Goal: Check status: Check status

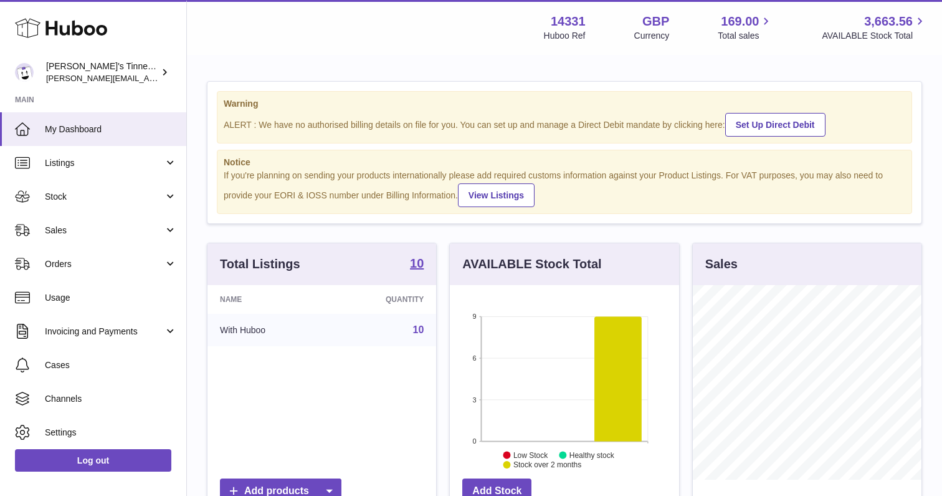
scroll to position [194, 229]
click at [98, 266] on span "Orders" at bounding box center [104, 264] width 119 height 12
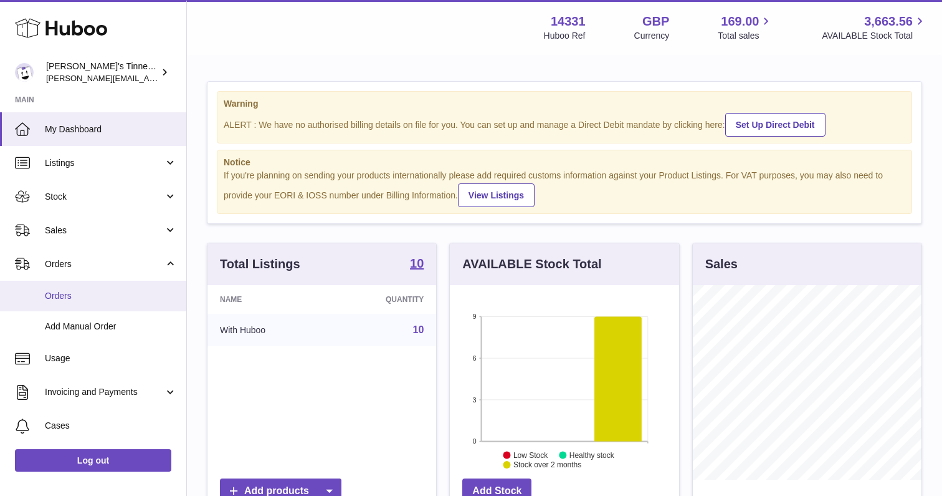
click at [75, 297] on span "Orders" at bounding box center [111, 296] width 132 height 12
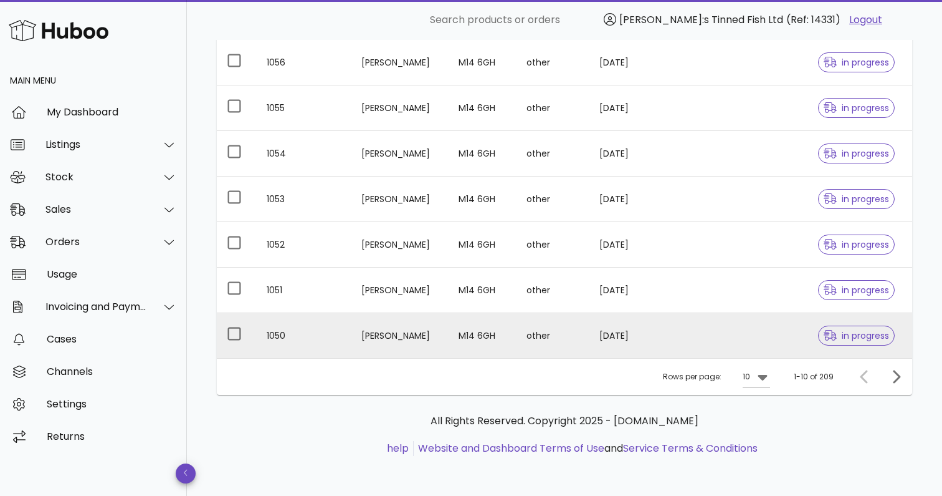
scroll to position [325, 0]
click at [679, 332] on td at bounding box center [701, 335] width 54 height 45
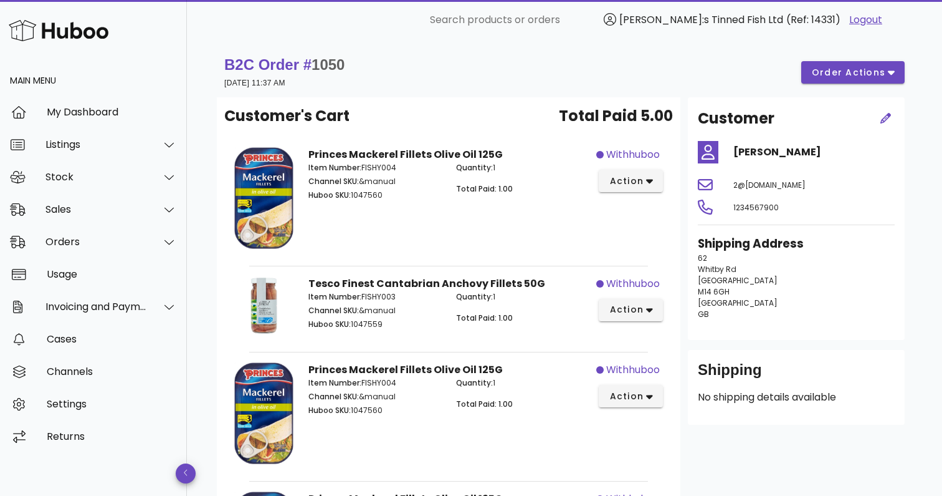
scroll to position [3, 0]
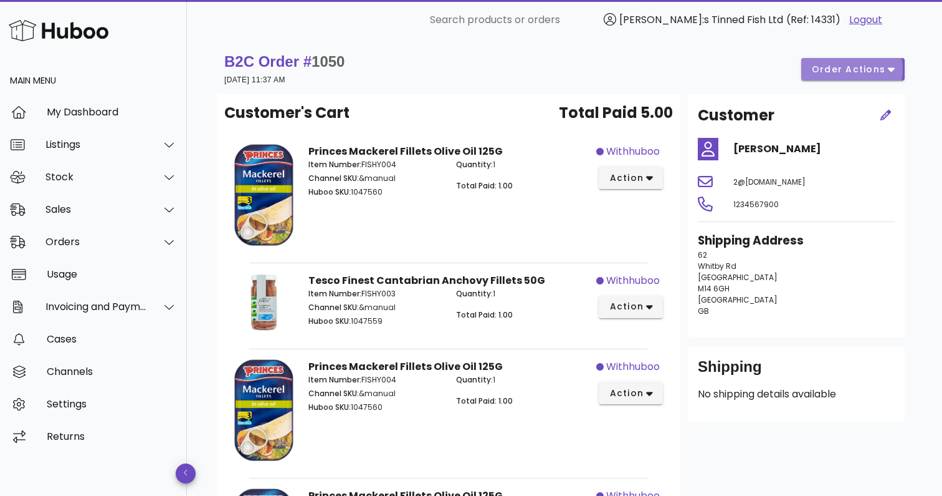
click at [892, 69] on icon "button" at bounding box center [891, 70] width 7 height 4
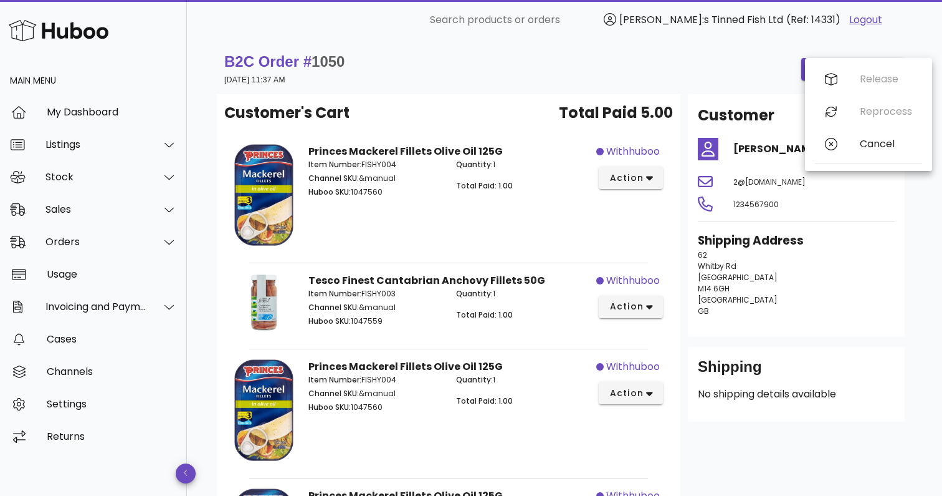
click at [684, 230] on div "Customer [PERSON_NAME] 2@[DOMAIN_NAME] 1234567900 Shipping Address [STREET_ADDR…" at bounding box center [797, 394] width 232 height 601
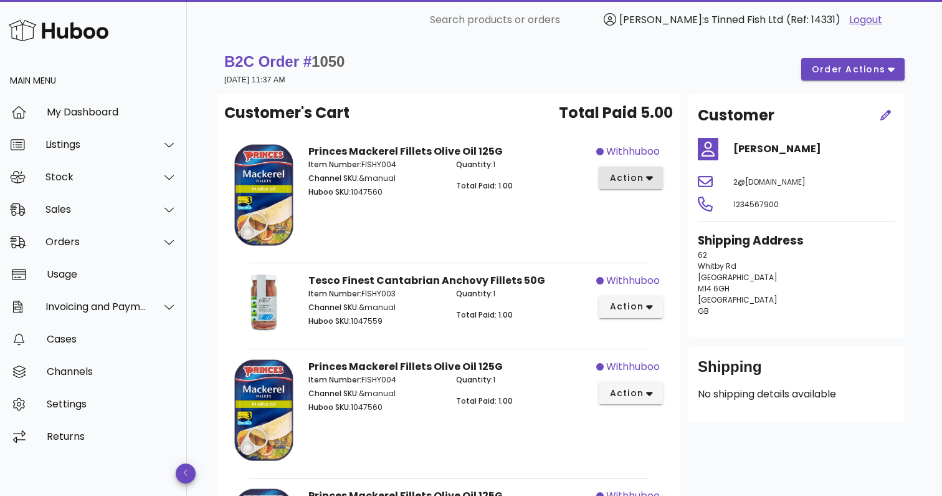
click at [654, 176] on button "action" at bounding box center [631, 177] width 64 height 22
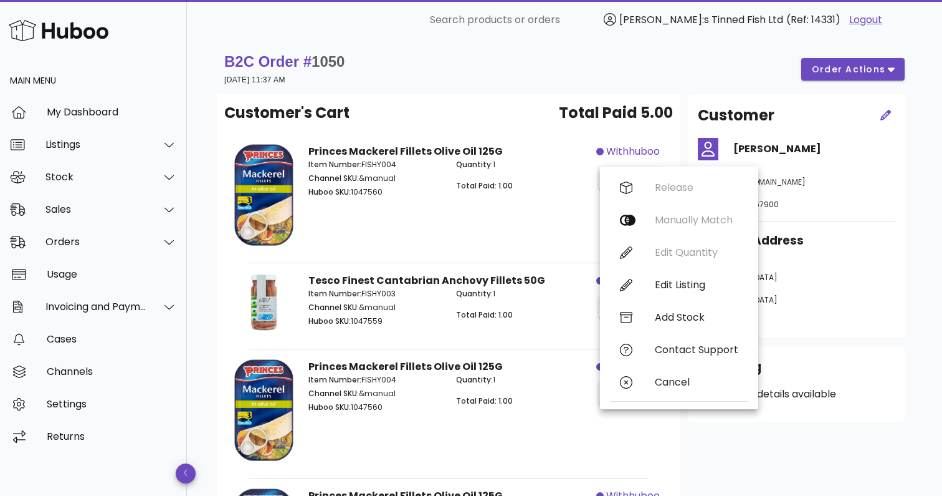
drag, startPoint x: 678, startPoint y: 127, endPoint x: 344, endPoint y: 213, distance: 344.8
click at [678, 127] on div "Customer's Cart Total Paid 5.00 Princes Mackerel Fillets Olive Oil 125G Item Nu…" at bounding box center [449, 394] width 464 height 601
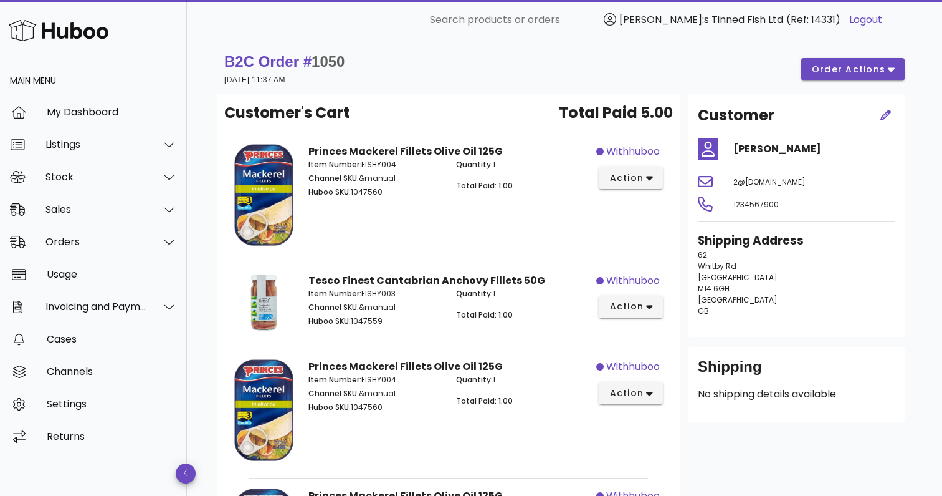
click at [333, 65] on span "1050" at bounding box center [328, 61] width 33 height 17
copy span "1050"
click at [85, 204] on div "Sales" at bounding box center [97, 209] width 102 height 12
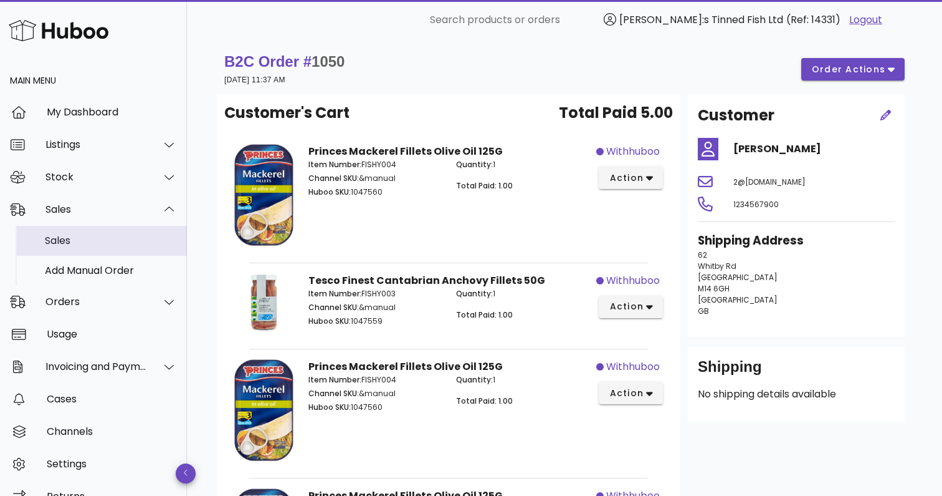
click at [88, 237] on div "Sales" at bounding box center [111, 240] width 132 height 12
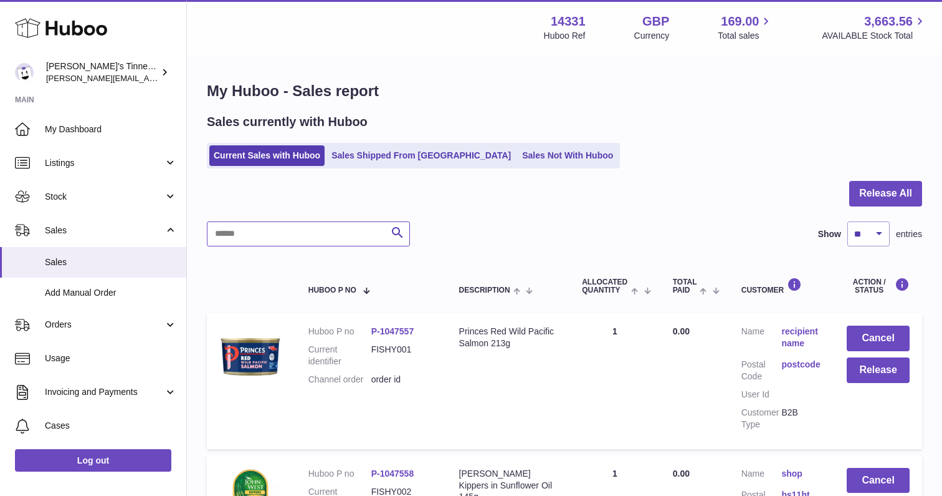
click at [279, 237] on input "text" at bounding box center [308, 233] width 203 height 25
paste input "****"
type input "****"
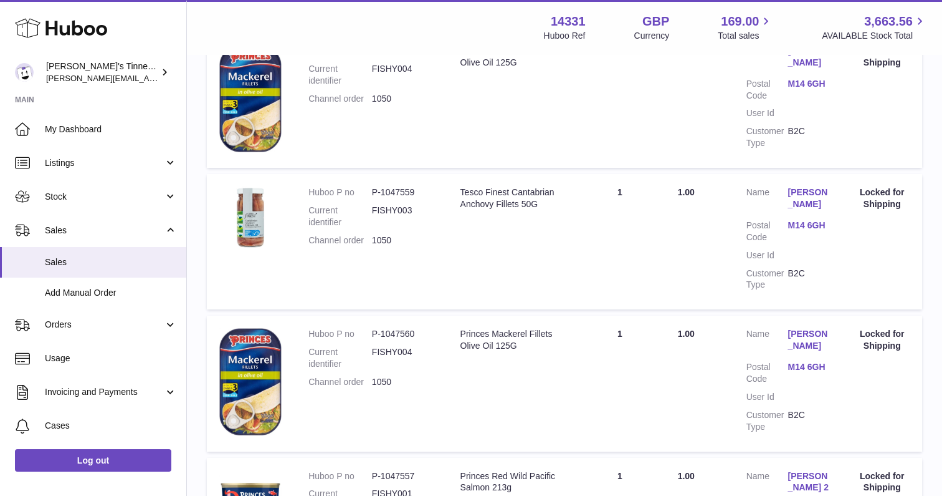
scroll to position [555, 0]
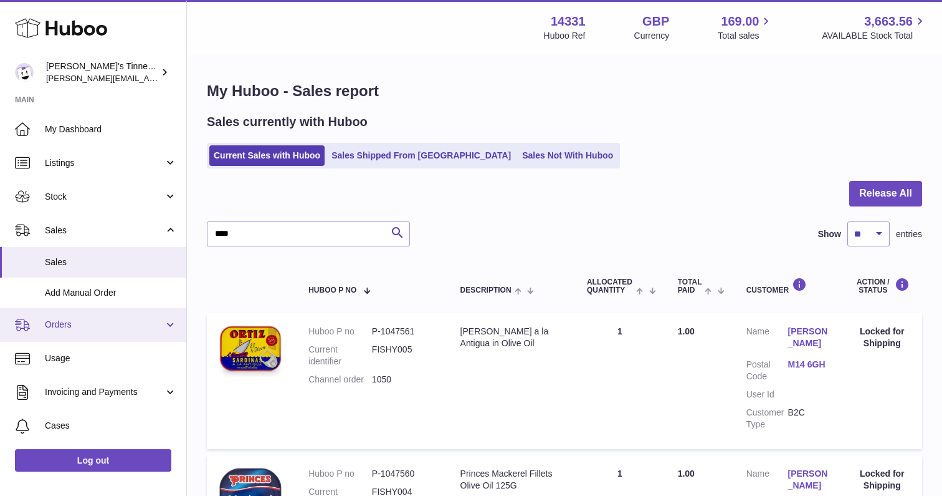
click at [75, 319] on link "Orders" at bounding box center [93, 325] width 186 height 34
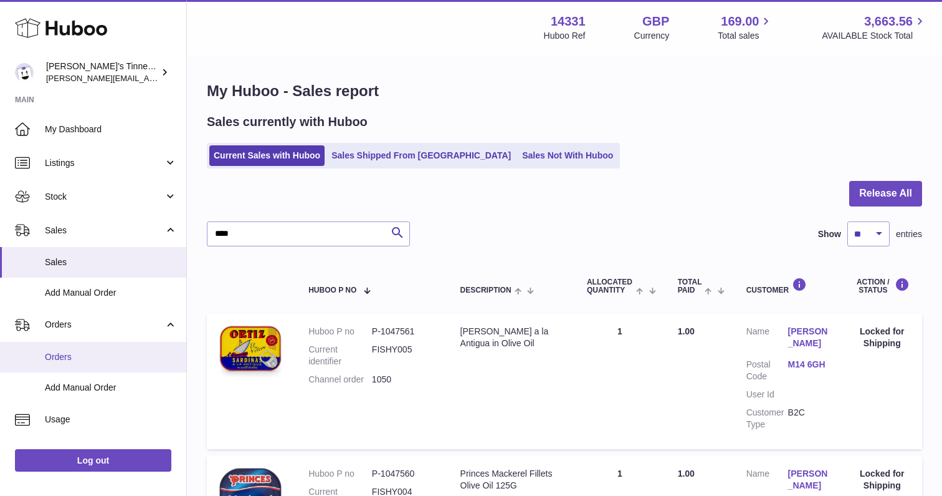
click at [89, 362] on link "Orders" at bounding box center [93, 357] width 186 height 31
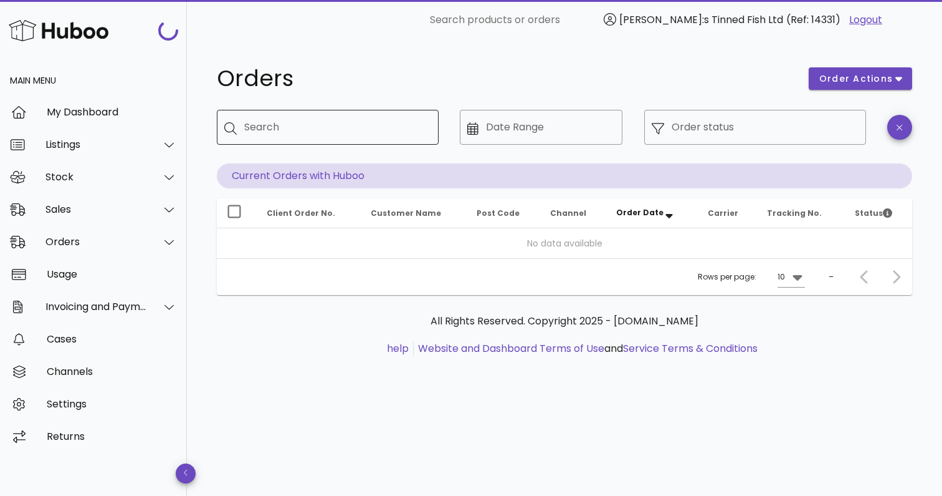
click at [345, 143] on div "Search" at bounding box center [336, 127] width 184 height 35
paste input "****"
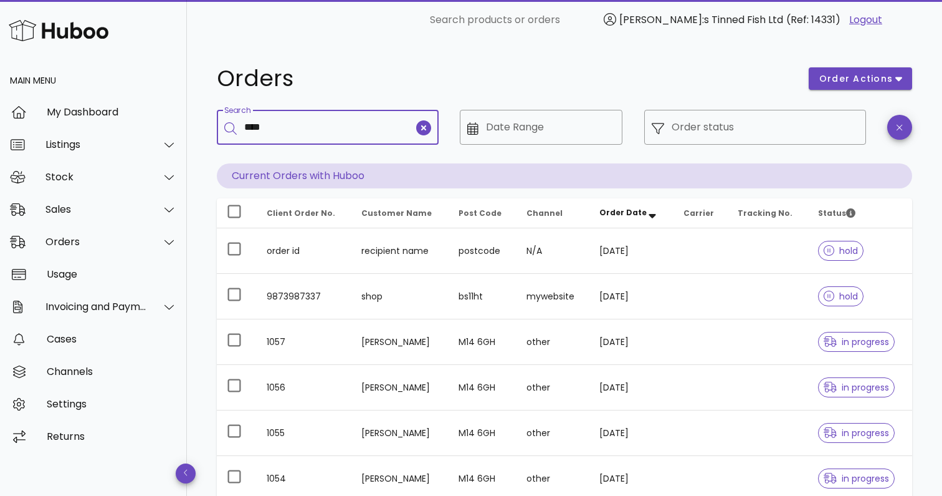
type input "****"
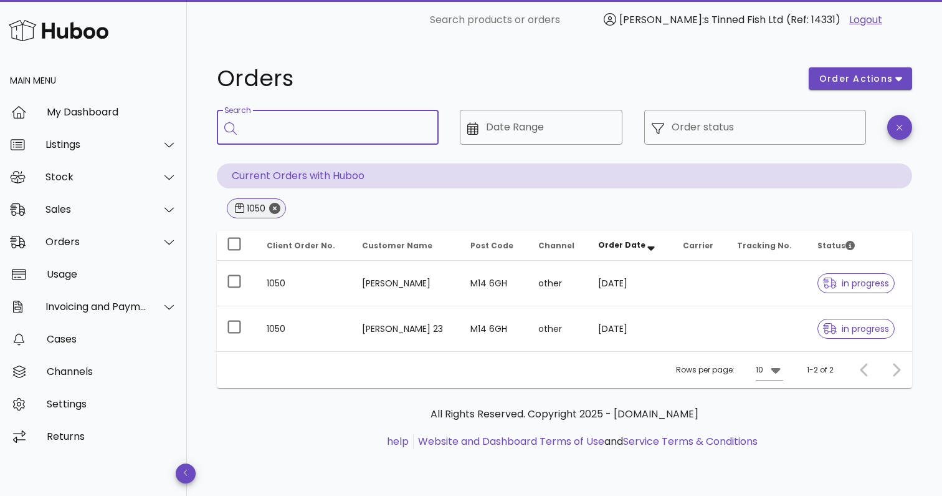
click at [278, 209] on icon "Close" at bounding box center [274, 208] width 11 height 11
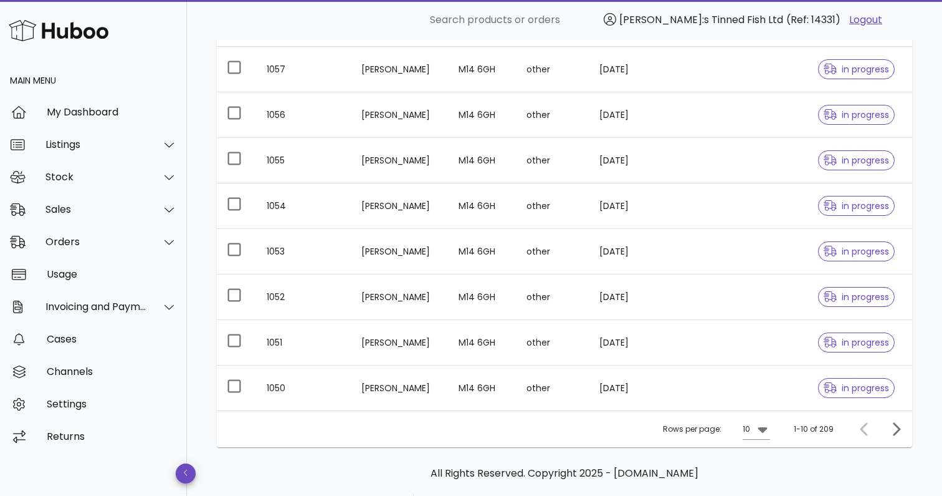
scroll to position [277, 0]
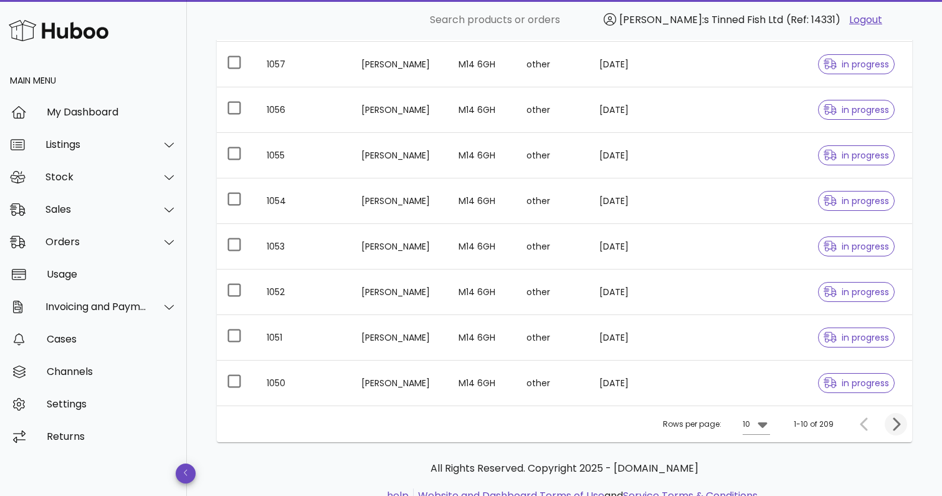
click at [899, 426] on icon "Next page" at bounding box center [896, 423] width 7 height 13
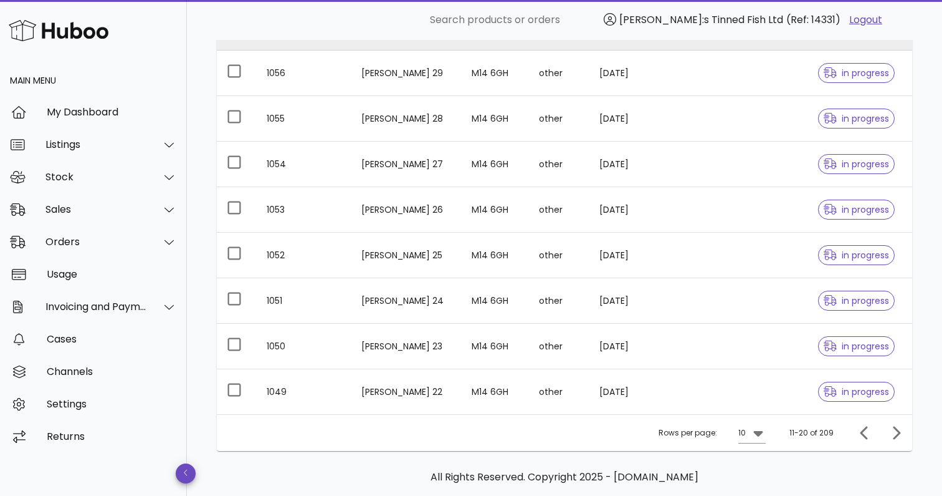
scroll to position [274, 0]
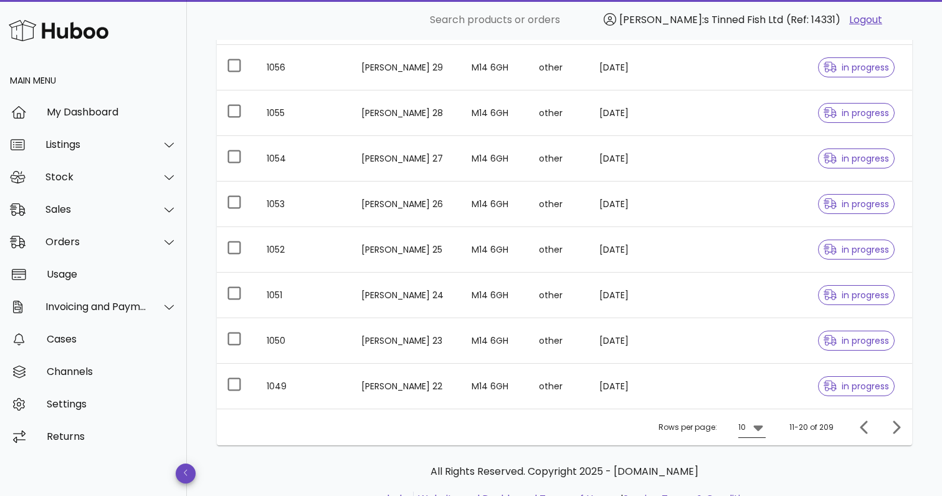
click at [754, 431] on icon at bounding box center [758, 426] width 15 height 15
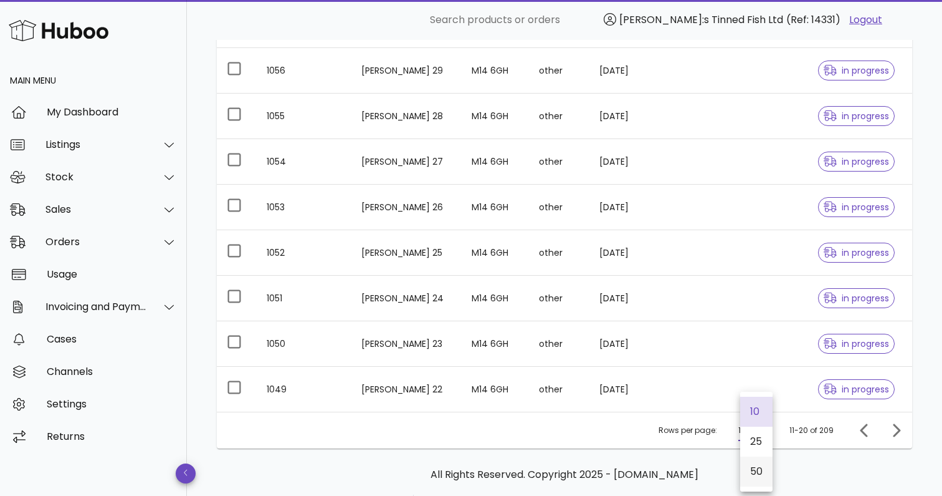
click at [762, 475] on div "50" at bounding box center [756, 471] width 12 height 12
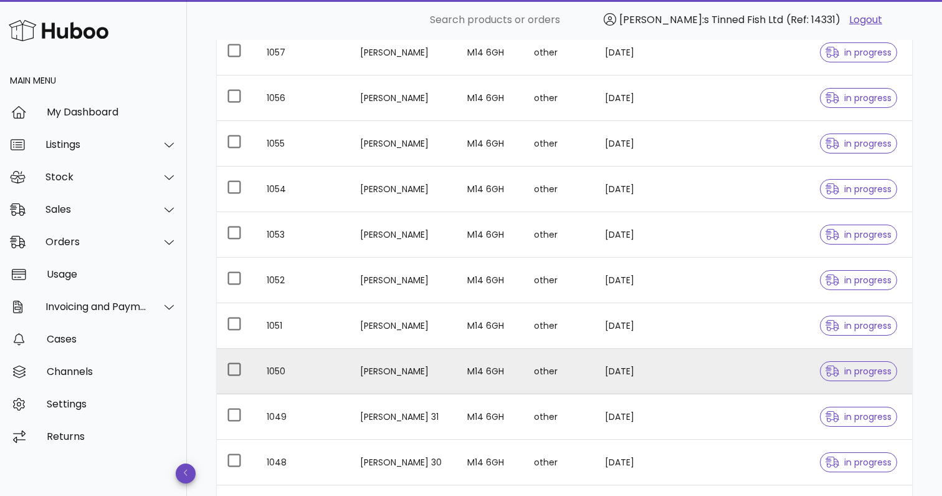
scroll to position [295, 0]
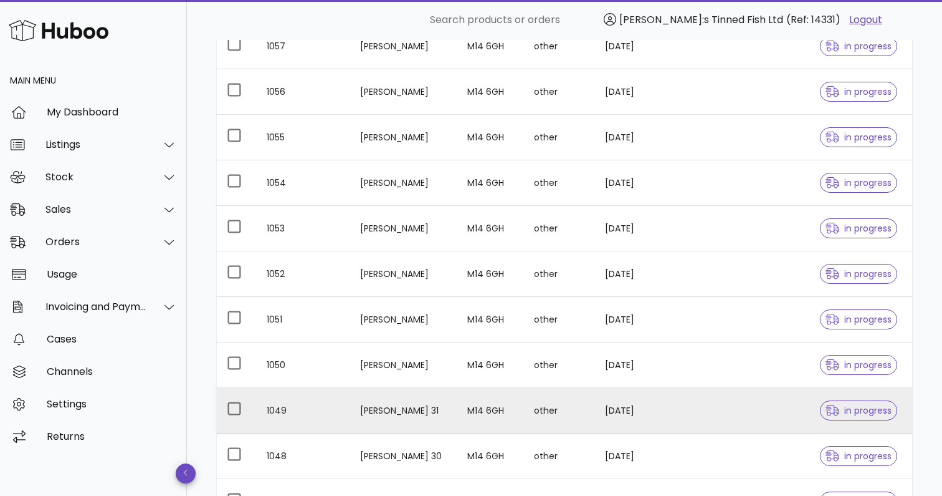
click at [412, 411] on td "Jim Norbet 31" at bounding box center [404, 411] width 108 height 46
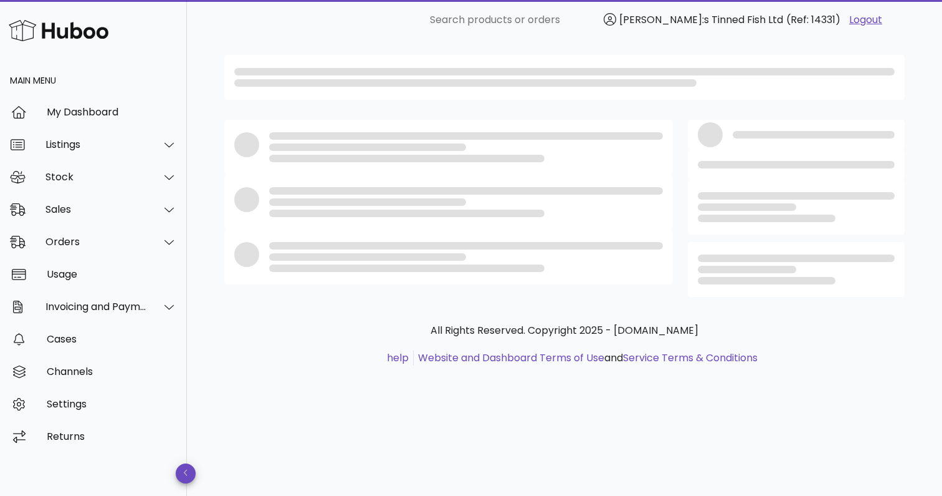
scroll to position [183, 0]
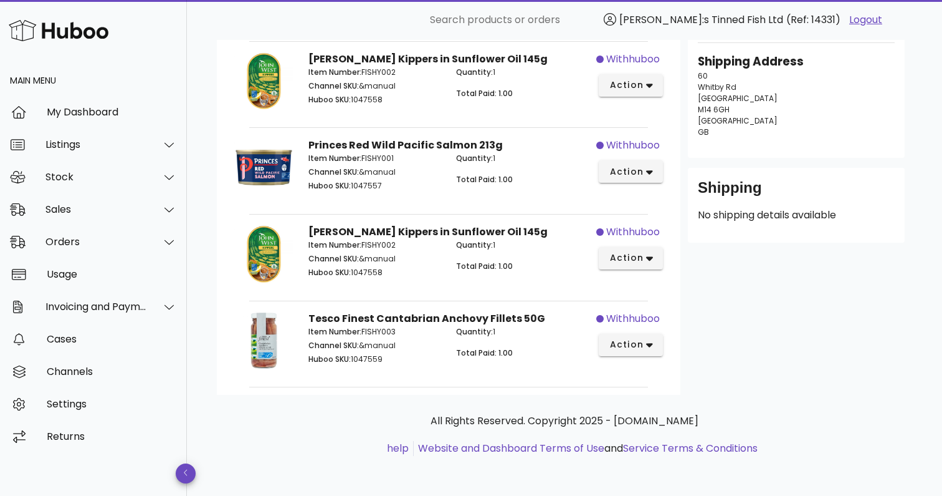
click at [834, 74] on p "60 Whitby Rd Manchester M14 6GH United Kingdom GB" at bounding box center [796, 103] width 197 height 67
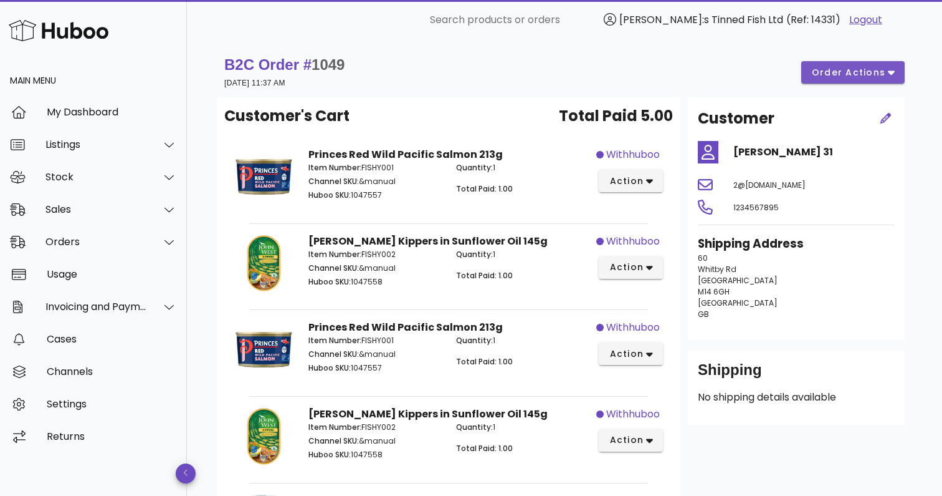
scroll to position [0, 0]
click at [885, 74] on span "order actions" at bounding box center [849, 72] width 75 height 13
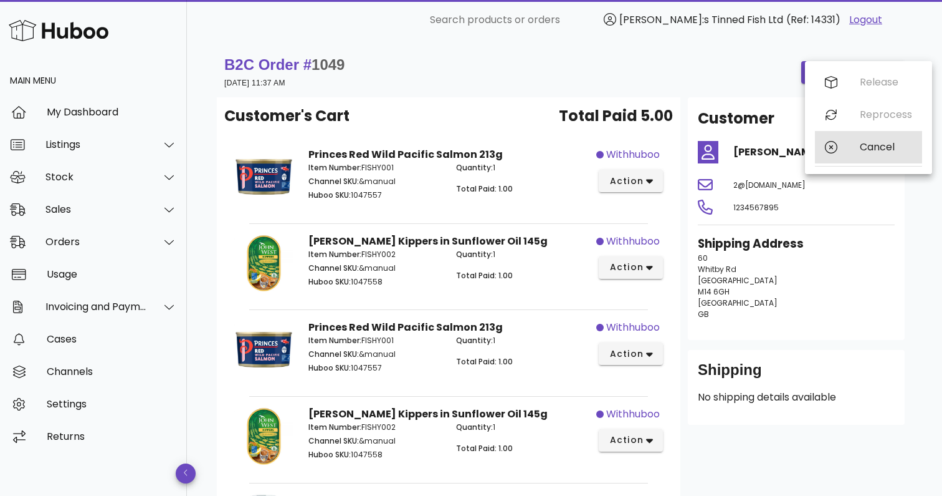
click at [870, 147] on div "Cancel" at bounding box center [886, 147] width 52 height 12
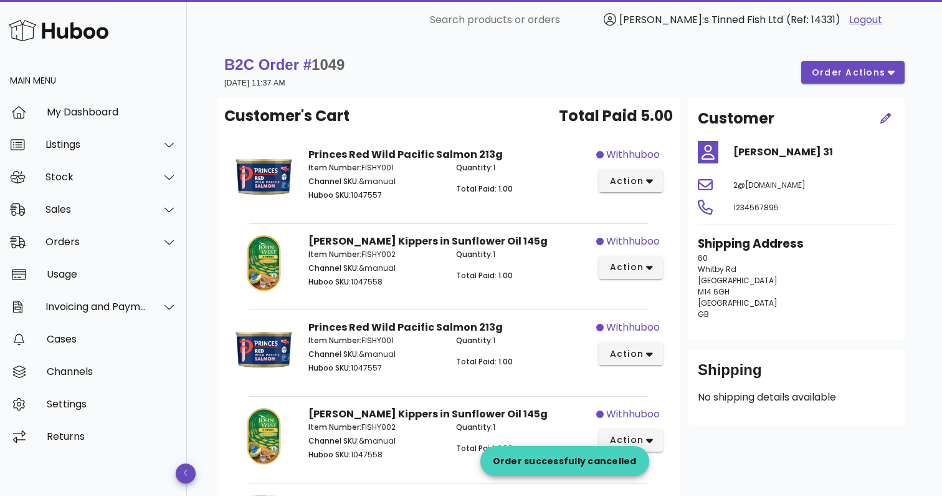
scroll to position [3, 0]
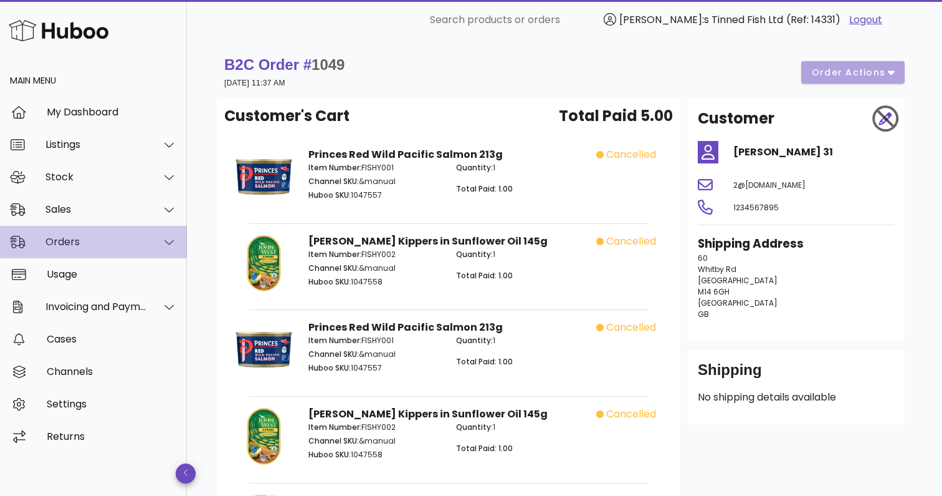
click at [90, 244] on div "Orders" at bounding box center [97, 242] width 102 height 12
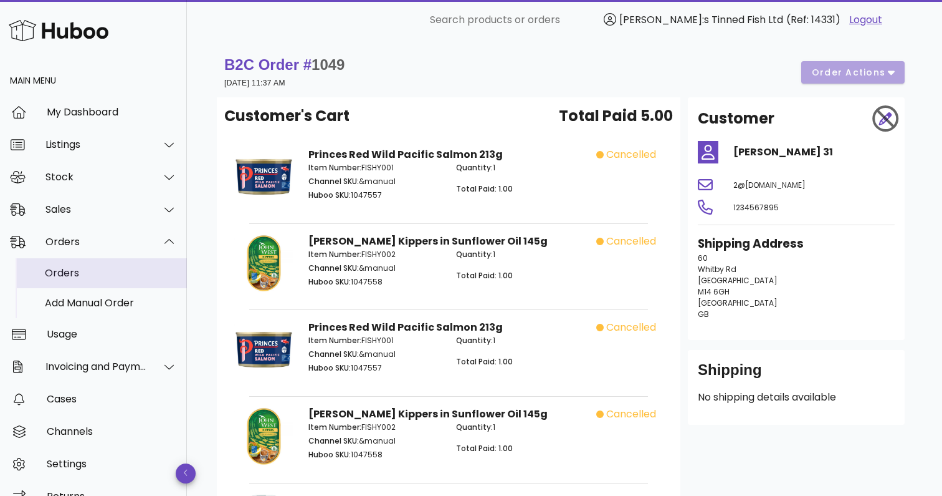
click at [93, 273] on div "Orders" at bounding box center [111, 273] width 132 height 12
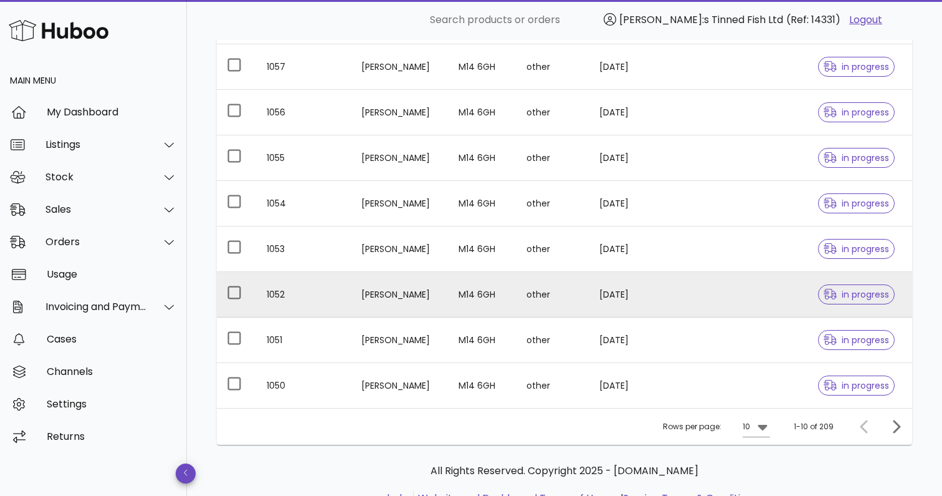
scroll to position [275, 0]
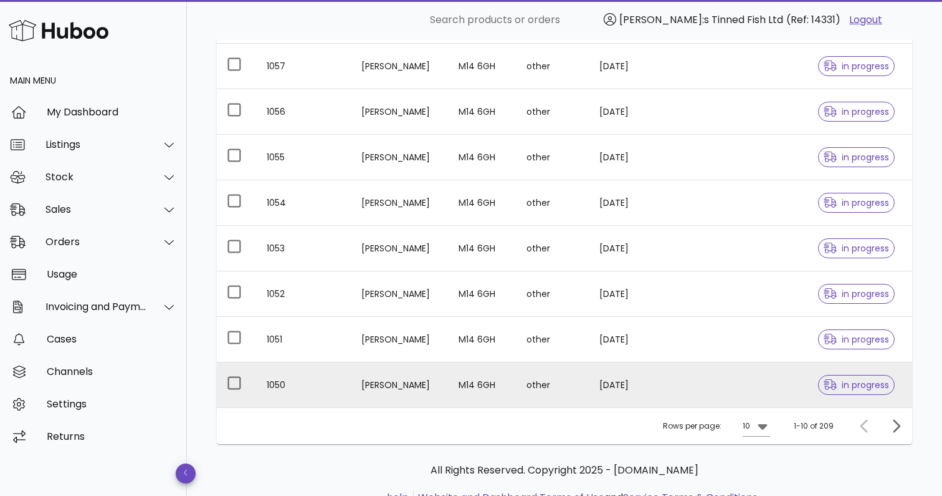
click at [470, 381] on td "M14 6GH" at bounding box center [482, 384] width 67 height 45
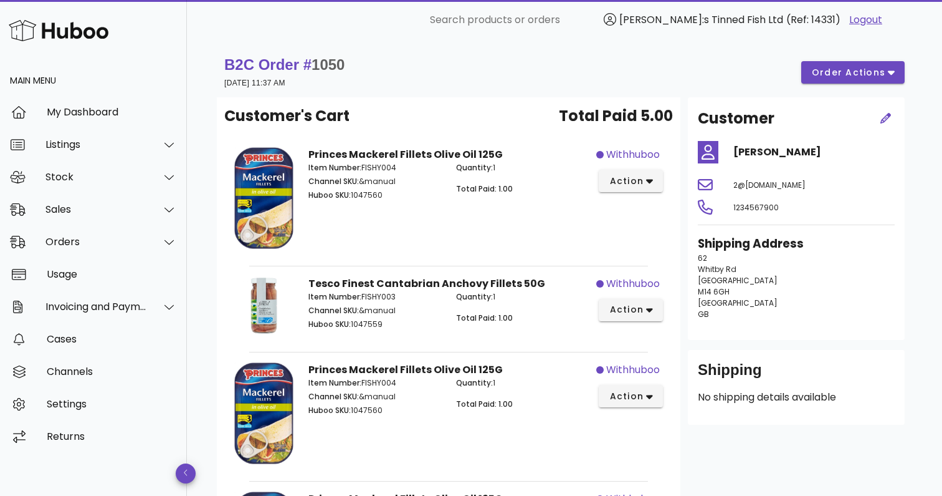
click at [335, 65] on span "1050" at bounding box center [328, 64] width 33 height 17
copy span "1050"
